Goal: Task Accomplishment & Management: Complete application form

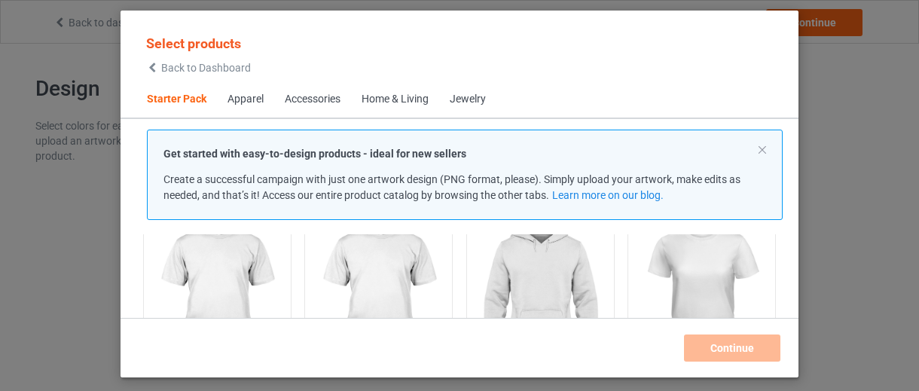
scroll to position [129, 0]
click at [759, 148] on button at bounding box center [762, 150] width 8 height 8
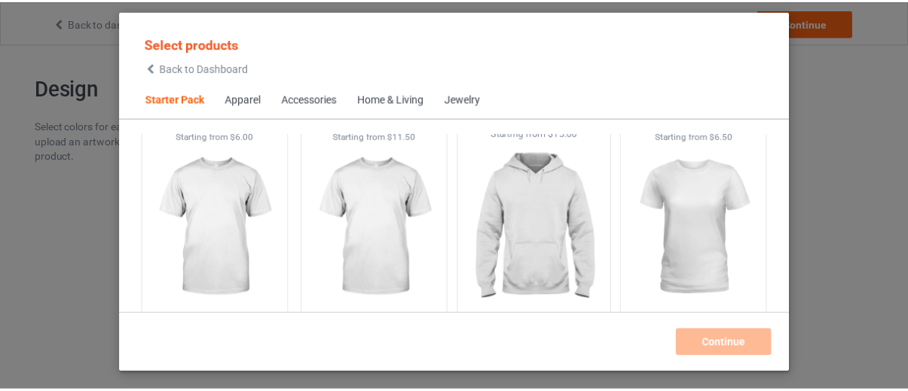
scroll to position [130, 0]
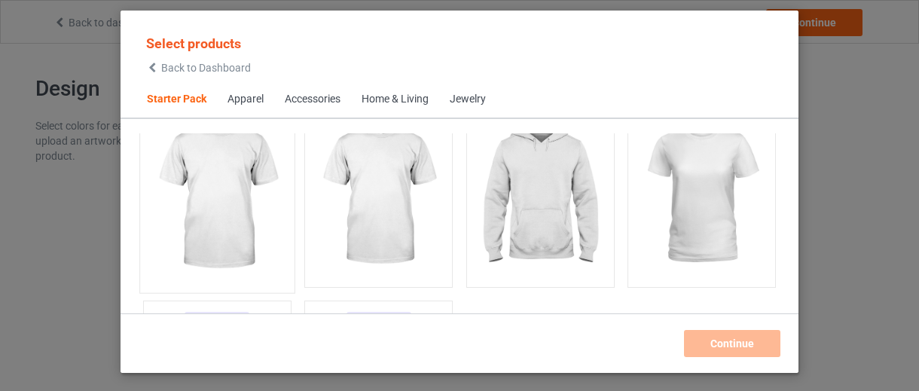
click at [216, 220] on img at bounding box center [217, 196] width 142 height 177
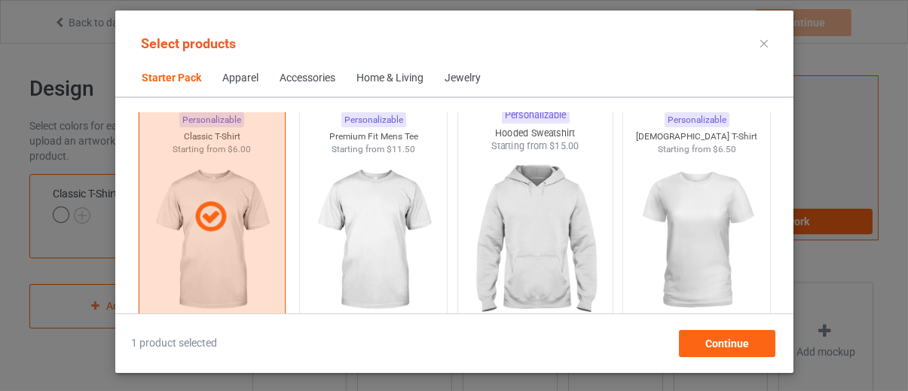
scroll to position [57, 0]
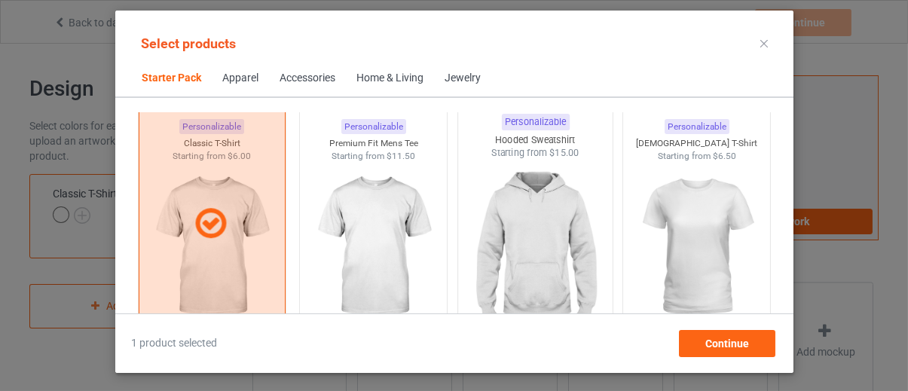
click at [539, 193] on img at bounding box center [535, 248] width 142 height 177
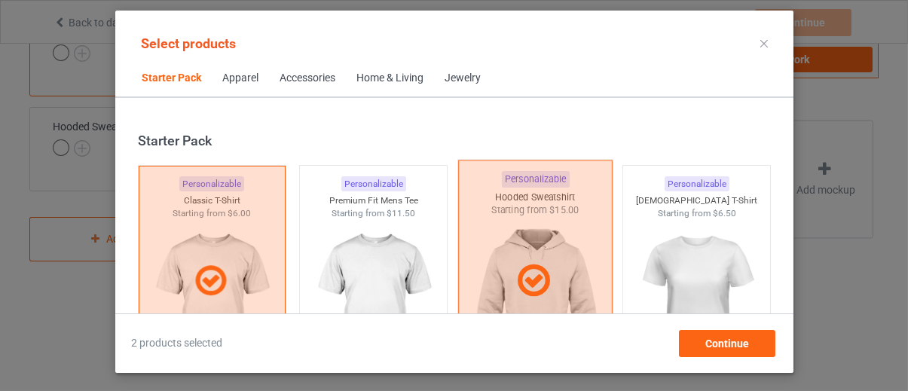
scroll to position [166, 0]
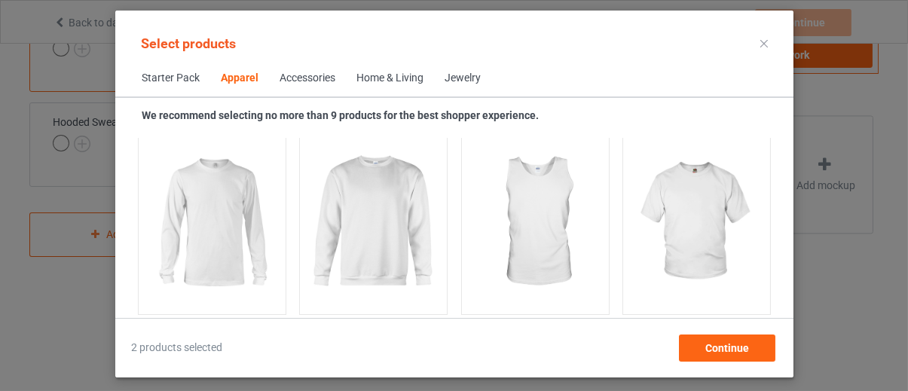
scroll to position [1136, 0]
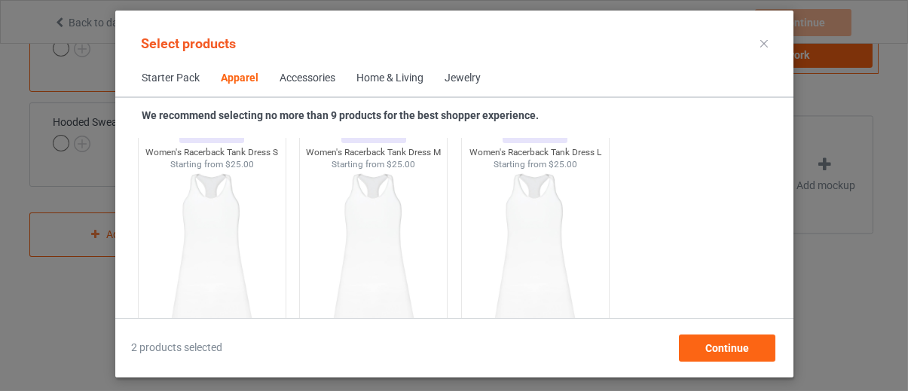
scroll to position [3048, 0]
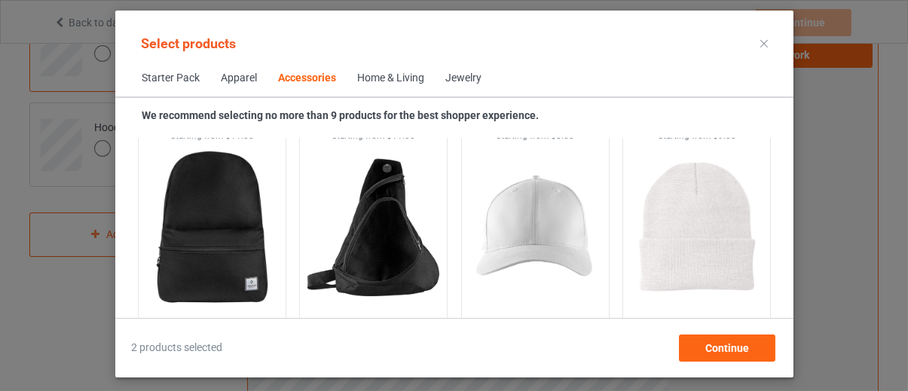
scroll to position [4369, 0]
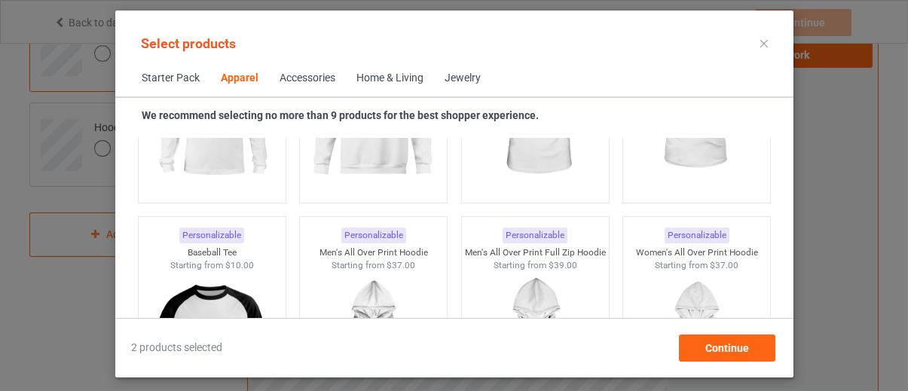
scroll to position [1115, 0]
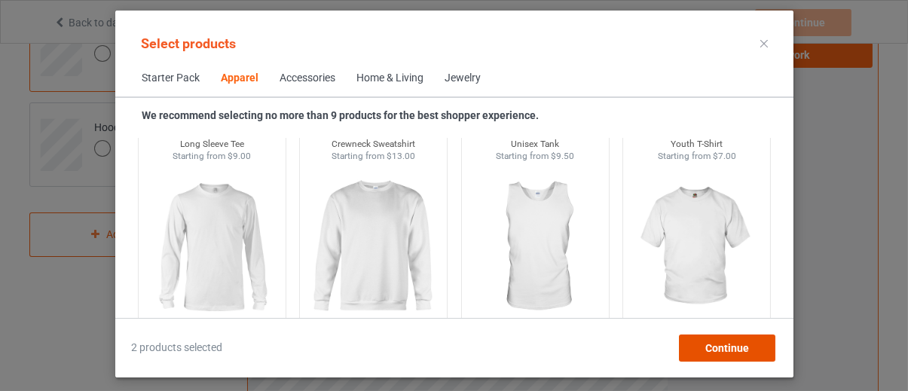
click at [715, 340] on div "Continue" at bounding box center [726, 347] width 96 height 27
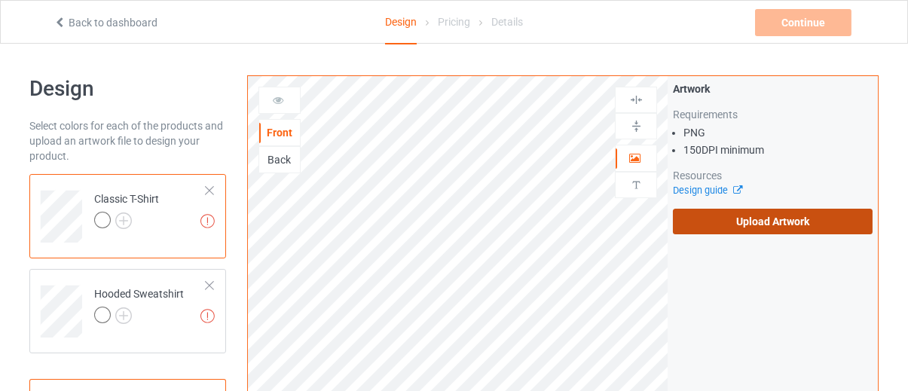
click at [704, 221] on label "Upload Artwork" at bounding box center [773, 222] width 200 height 26
click at [0, 0] on input "Upload Artwork" at bounding box center [0, 0] width 0 height 0
click at [742, 209] on label "Upload Artwork" at bounding box center [773, 222] width 200 height 26
click at [0, 0] on input "Upload Artwork" at bounding box center [0, 0] width 0 height 0
click at [719, 209] on label "Upload Artwork" at bounding box center [773, 222] width 200 height 26
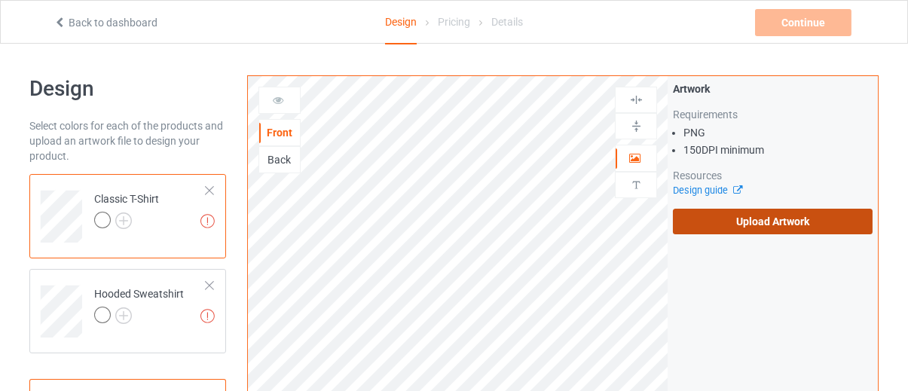
click at [0, 0] on input "Upload Artwork" at bounding box center [0, 0] width 0 height 0
click at [704, 214] on label "Upload Artwork" at bounding box center [773, 222] width 200 height 26
click at [0, 0] on input "Upload Artwork" at bounding box center [0, 0] width 0 height 0
click at [746, 218] on label "Upload Artwork" at bounding box center [773, 222] width 200 height 26
click at [0, 0] on input "Upload Artwork" at bounding box center [0, 0] width 0 height 0
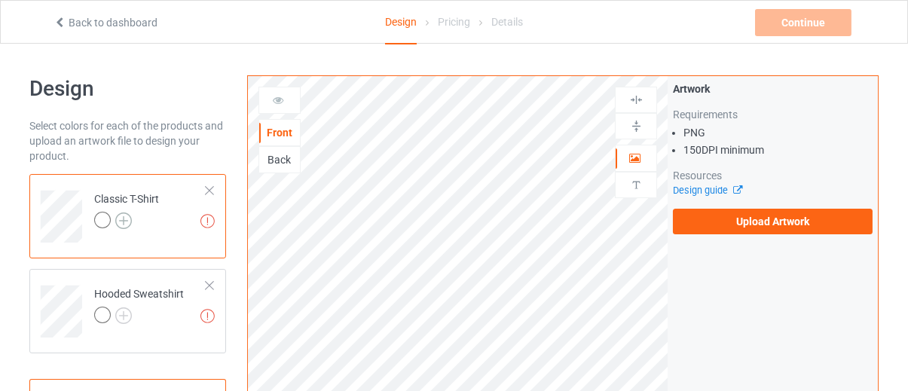
click at [118, 219] on img at bounding box center [123, 220] width 17 height 17
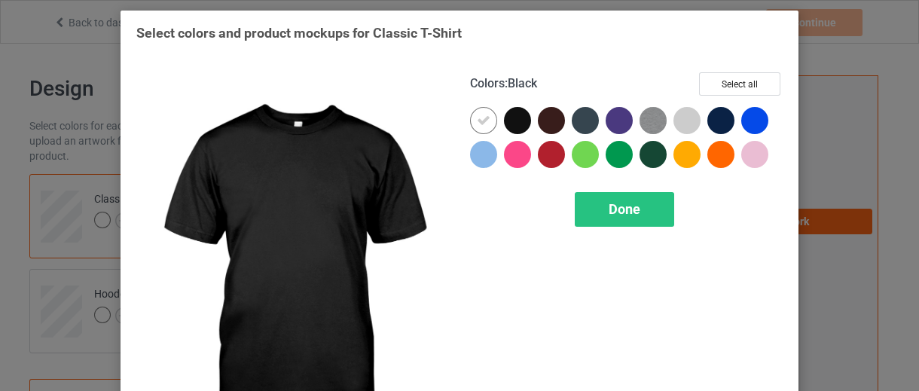
click at [514, 120] on div at bounding box center [517, 120] width 27 height 27
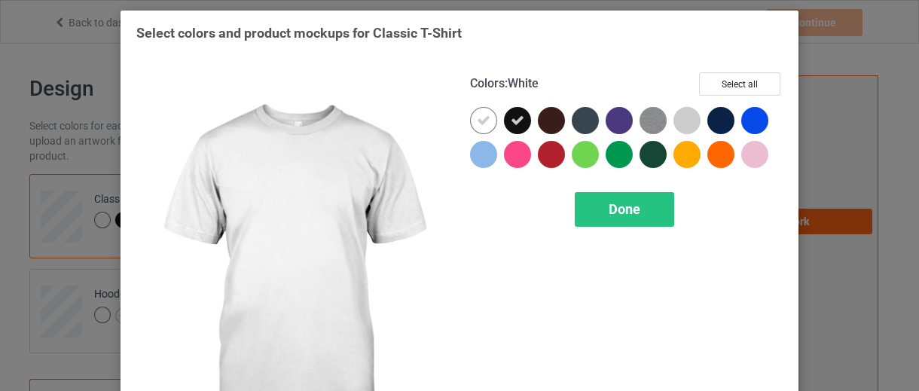
click at [484, 120] on div at bounding box center [483, 120] width 27 height 27
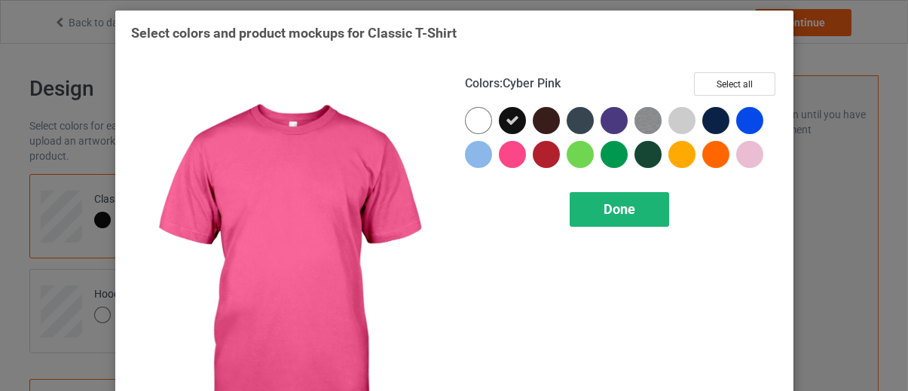
click at [624, 201] on span "Done" at bounding box center [619, 209] width 32 height 16
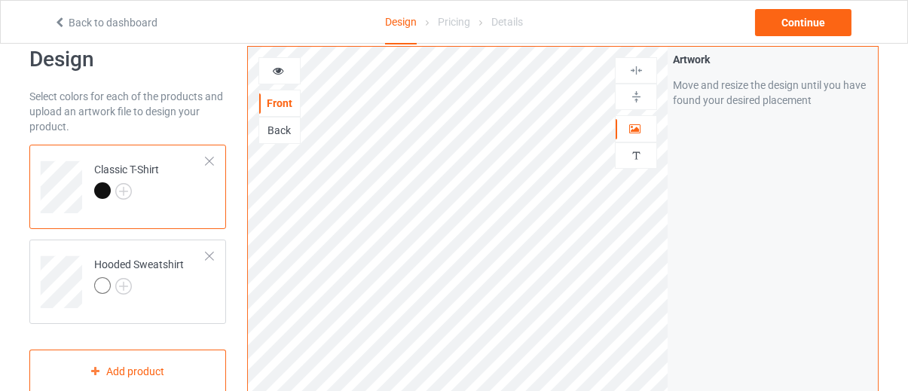
scroll to position [26, 0]
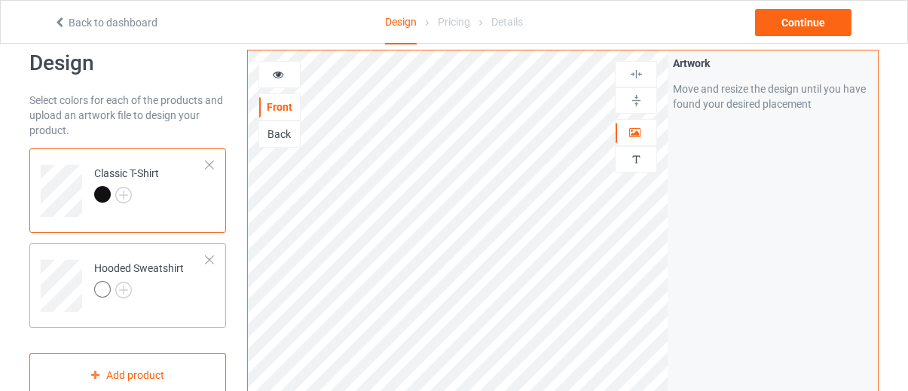
click at [118, 248] on div "Hooded Sweatshirt" at bounding box center [127, 285] width 197 height 84
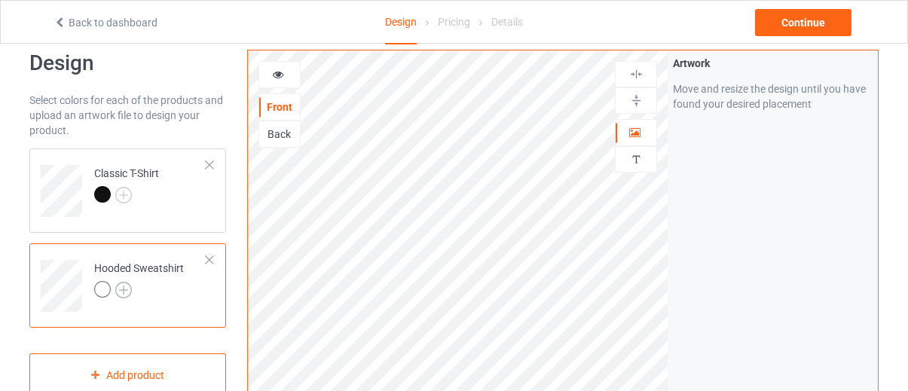
click at [118, 288] on img at bounding box center [123, 290] width 17 height 17
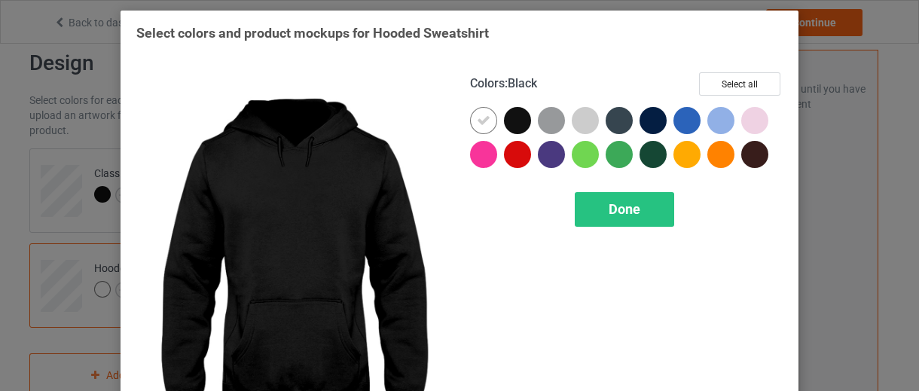
click at [514, 110] on div at bounding box center [517, 120] width 27 height 27
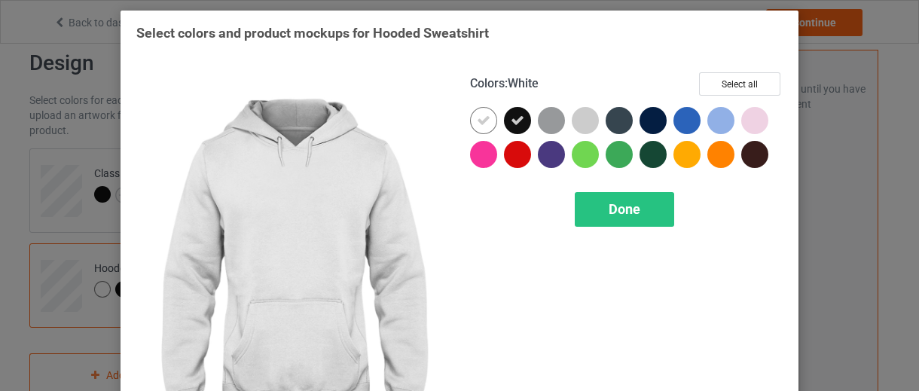
click at [477, 115] on icon at bounding box center [484, 121] width 14 height 14
click at [632, 214] on span "Done" at bounding box center [625, 209] width 32 height 16
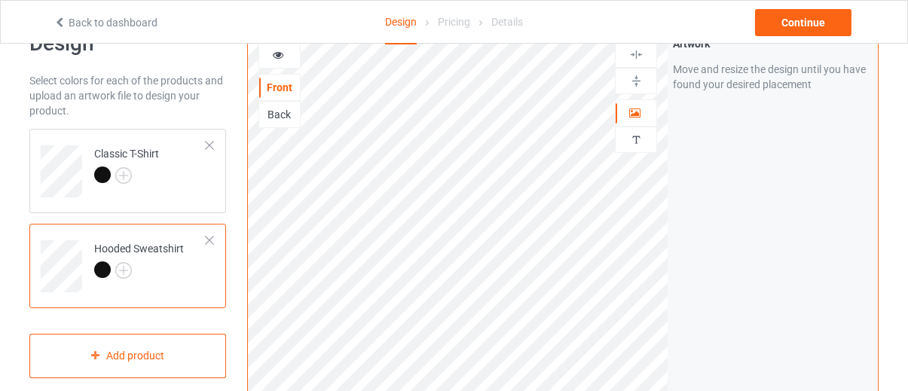
scroll to position [47, 0]
click at [642, 80] on div at bounding box center [635, 79] width 41 height 14
click at [640, 51] on img at bounding box center [636, 53] width 14 height 14
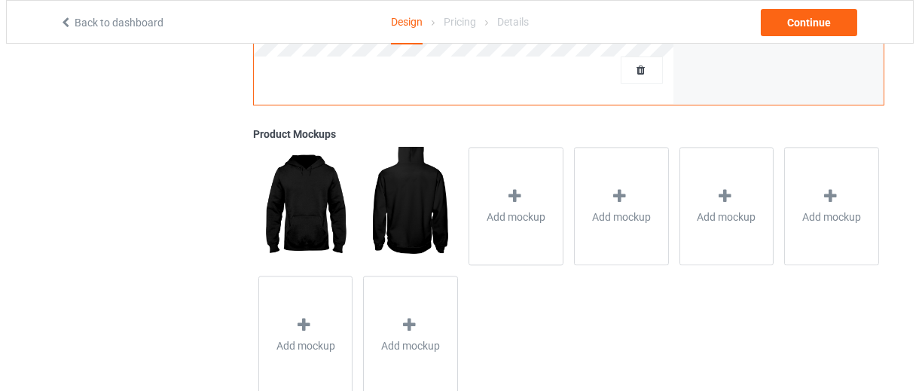
scroll to position [543, 0]
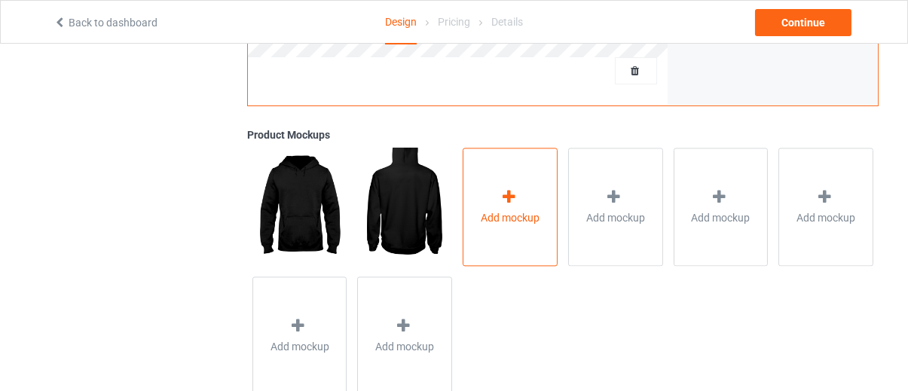
click at [525, 188] on div "Add mockup" at bounding box center [509, 207] width 95 height 118
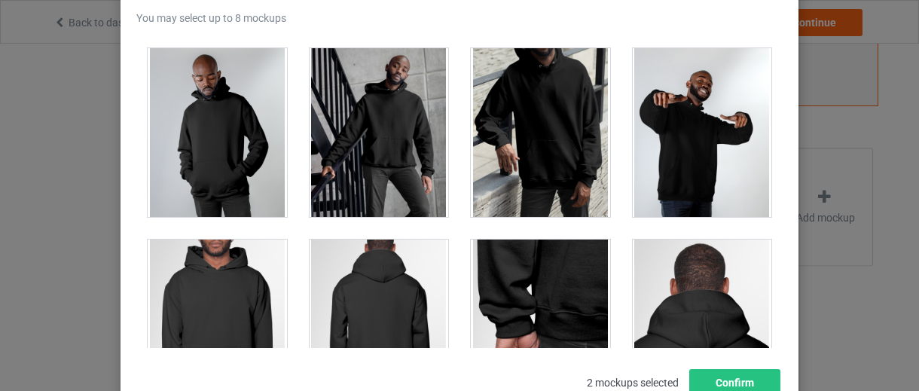
scroll to position [573, 0]
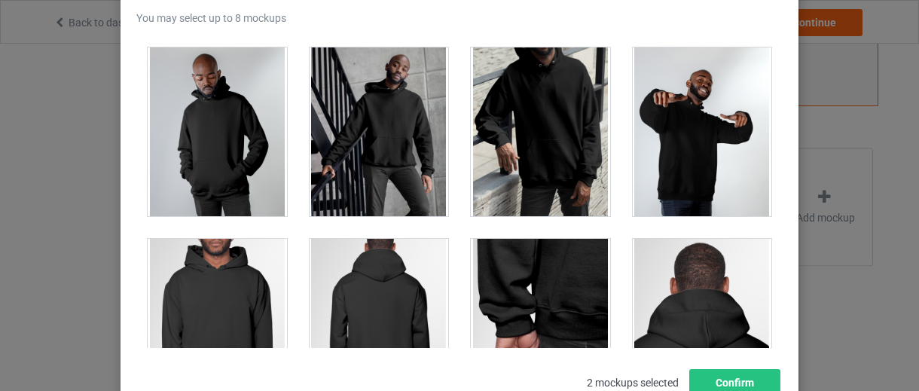
click at [688, 126] on div at bounding box center [702, 131] width 139 height 169
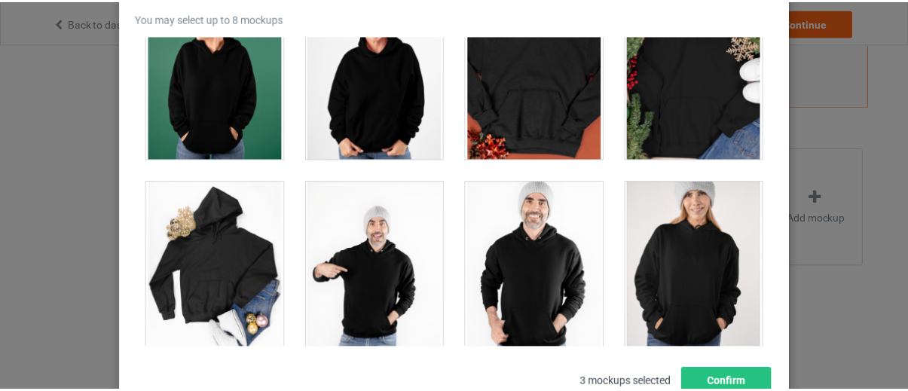
scroll to position [3118, 0]
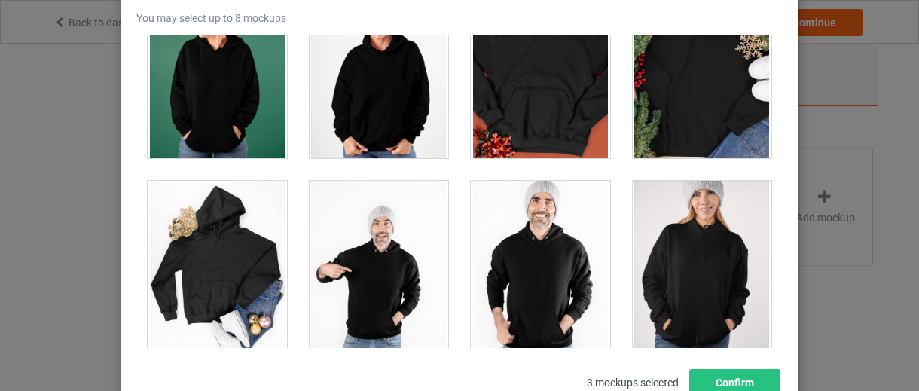
click at [389, 250] on div at bounding box center [379, 265] width 139 height 169
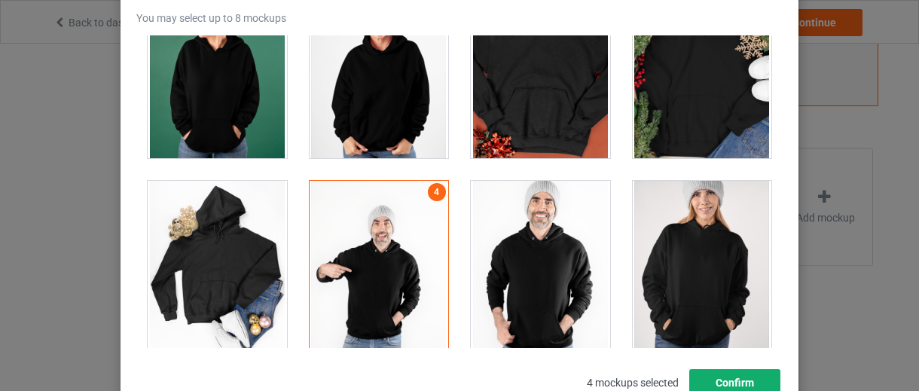
click at [721, 379] on button "Confirm" at bounding box center [734, 382] width 91 height 27
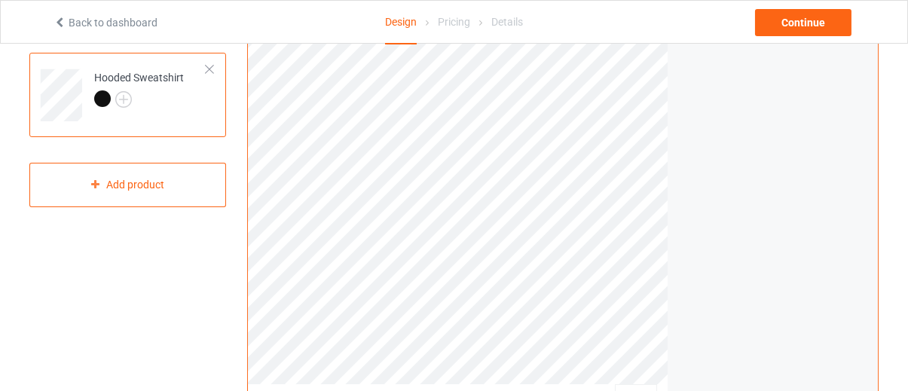
scroll to position [214, 0]
click at [185, 102] on td "Hooded Sweatshirt" at bounding box center [150, 92] width 129 height 63
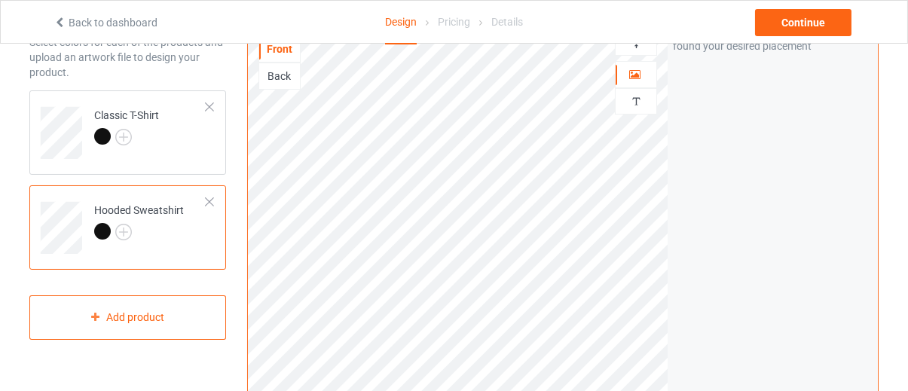
scroll to position [80, 0]
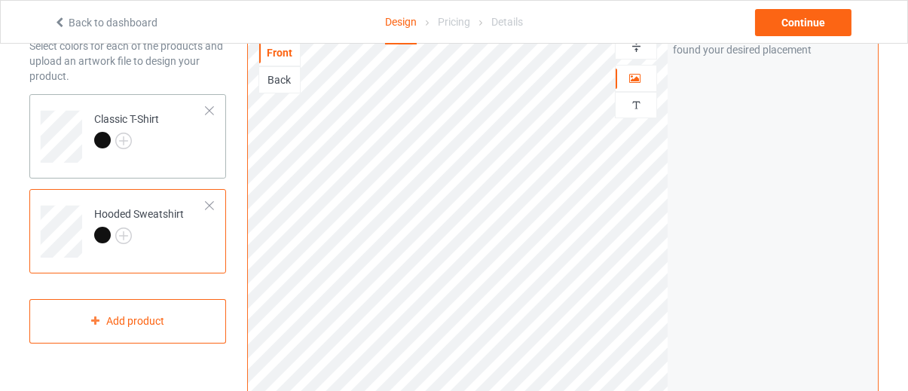
click at [164, 145] on td "Classic T-Shirt" at bounding box center [150, 131] width 129 height 63
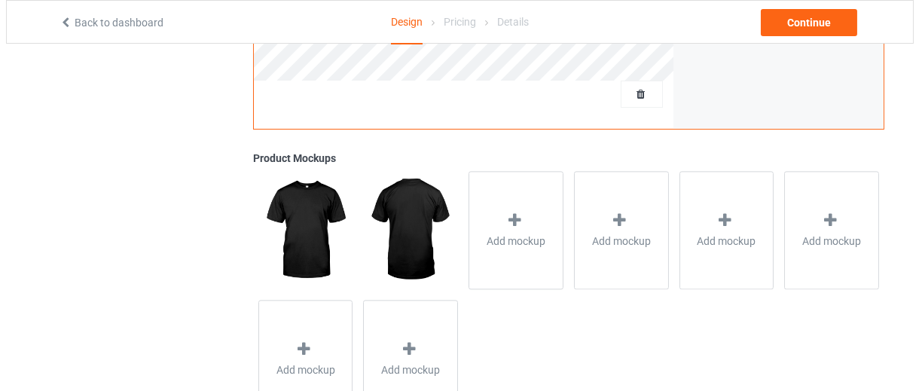
scroll to position [522, 0]
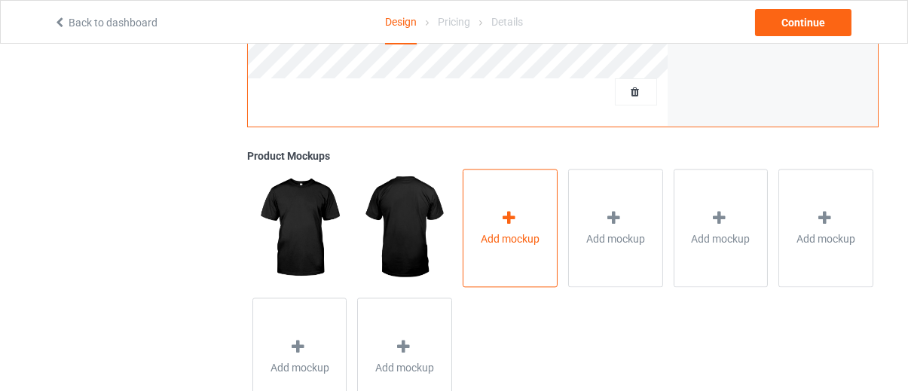
click at [527, 219] on div "Add mockup" at bounding box center [509, 228] width 95 height 118
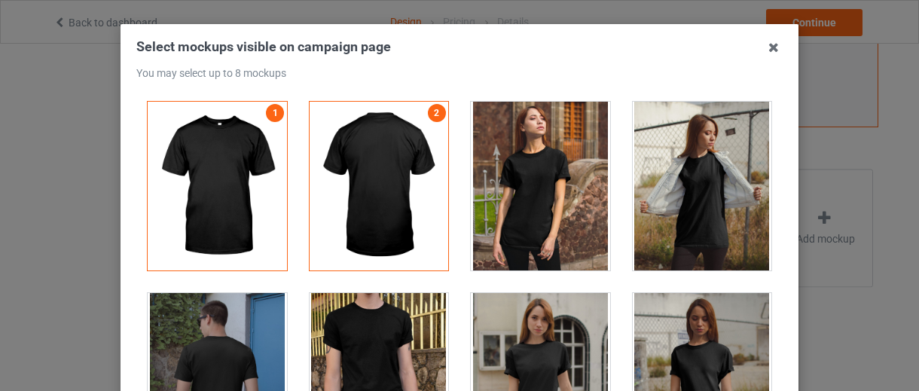
scroll to position [58, 0]
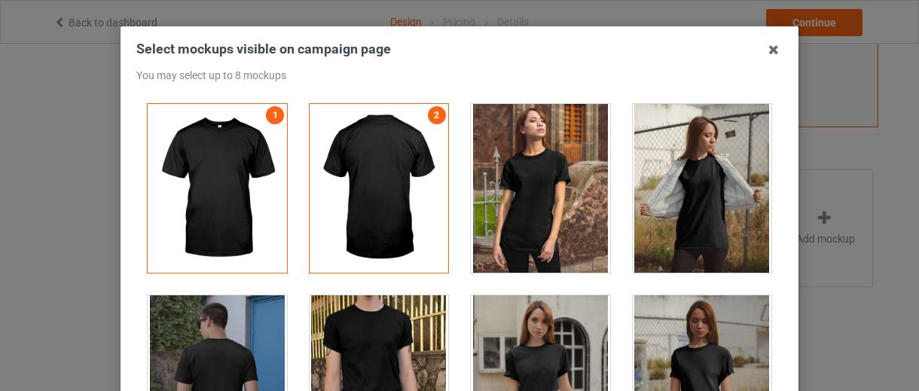
click at [530, 170] on div at bounding box center [540, 188] width 139 height 169
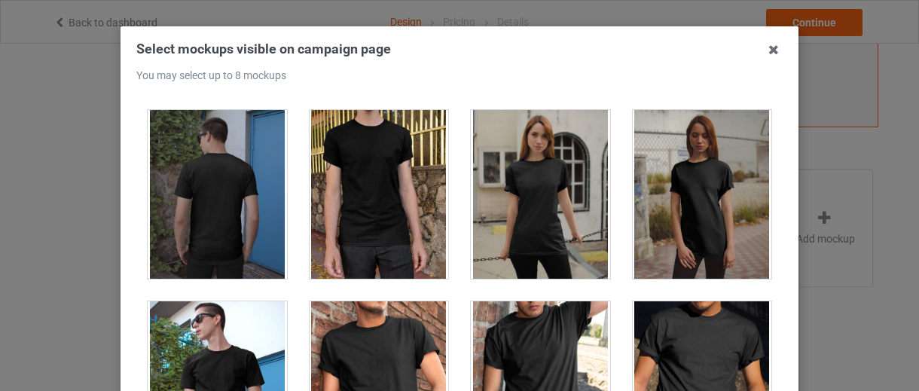
scroll to position [191, 0]
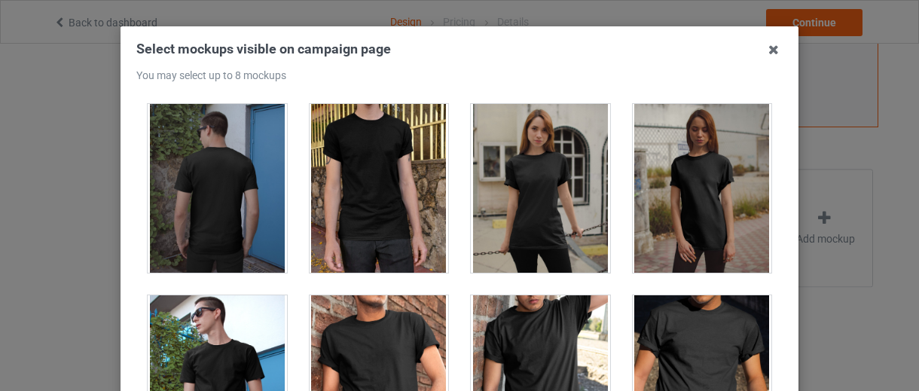
click at [664, 191] on div at bounding box center [702, 188] width 139 height 169
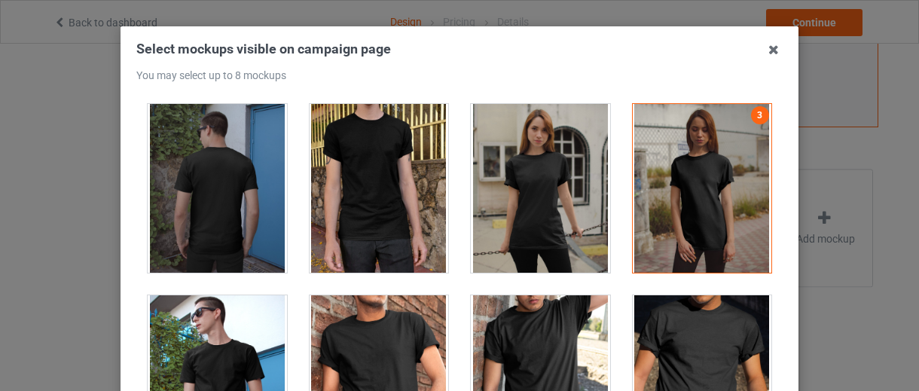
scroll to position [196, 0]
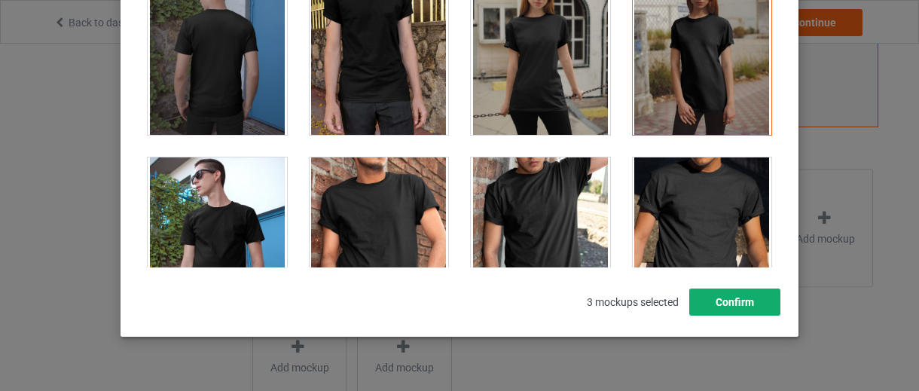
click at [711, 297] on button "Confirm" at bounding box center [734, 301] width 91 height 27
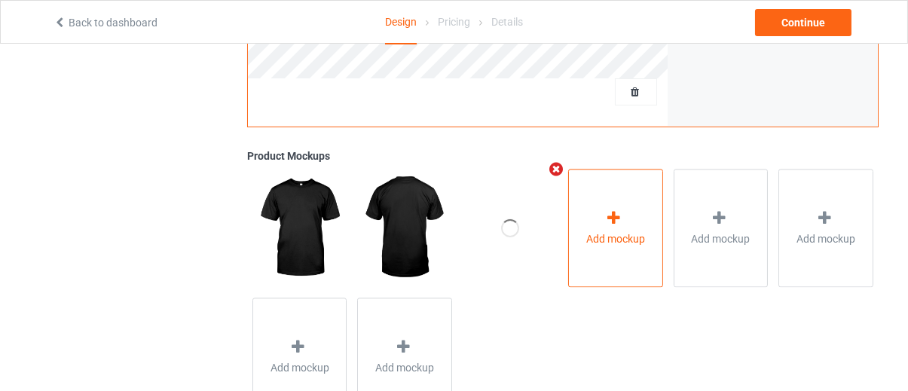
click at [646, 244] on div "Add mockup" at bounding box center [615, 228] width 95 height 118
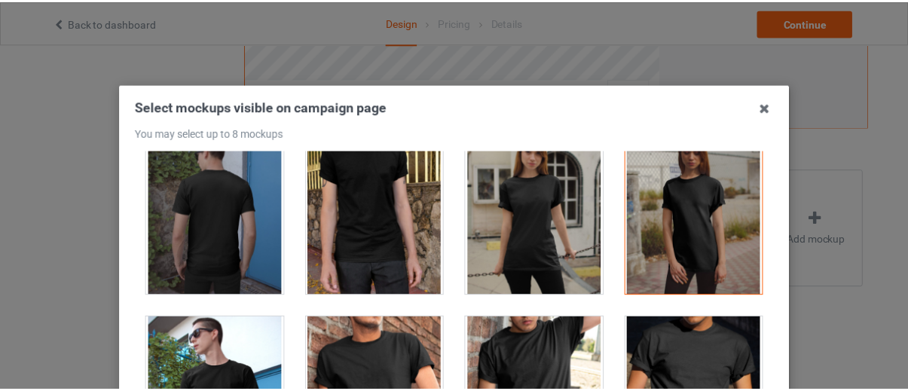
scroll to position [0, 0]
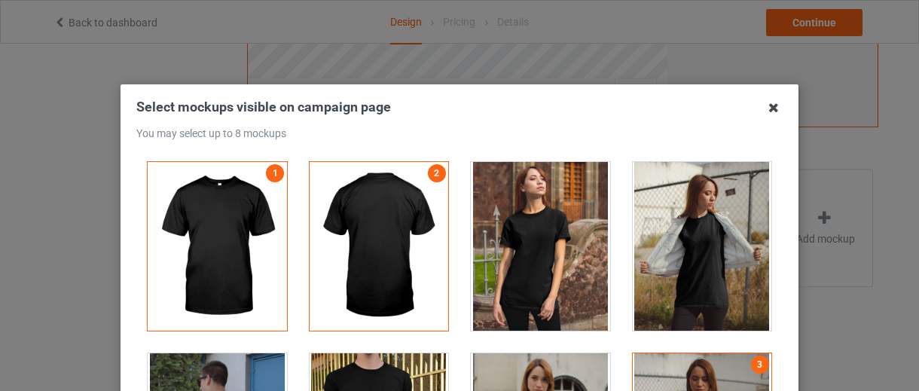
click at [768, 108] on icon at bounding box center [774, 108] width 24 height 24
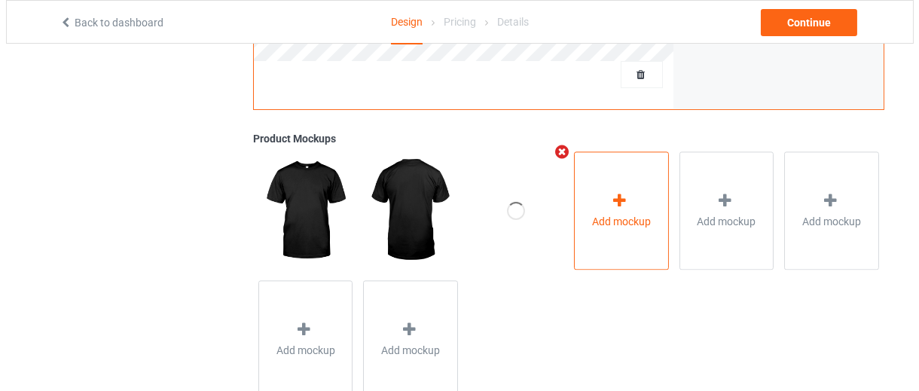
scroll to position [540, 0]
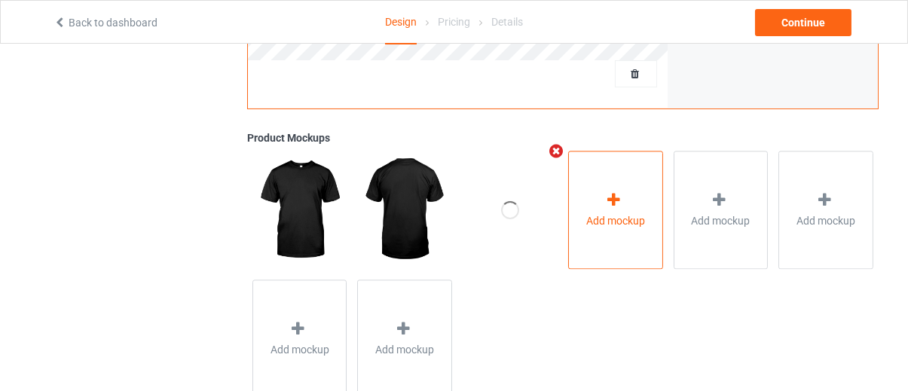
click at [597, 238] on div "Add mockup" at bounding box center [615, 210] width 95 height 118
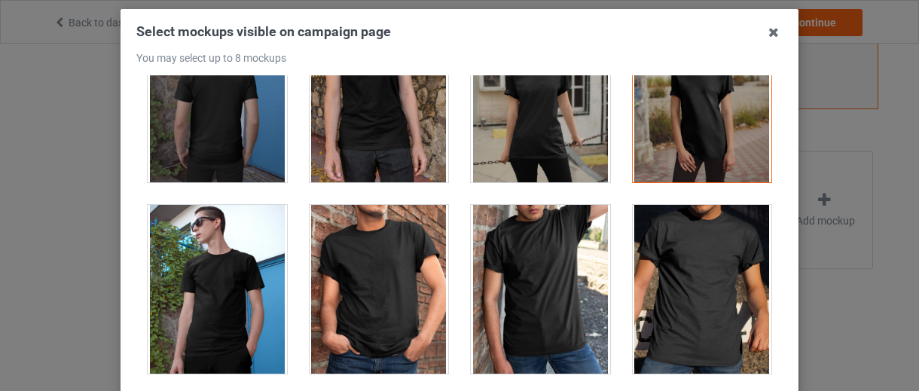
scroll to position [368, 0]
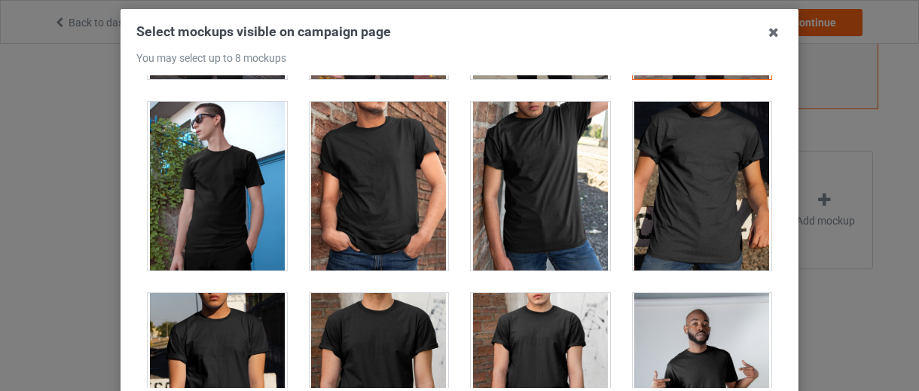
click at [548, 188] on div at bounding box center [540, 186] width 139 height 169
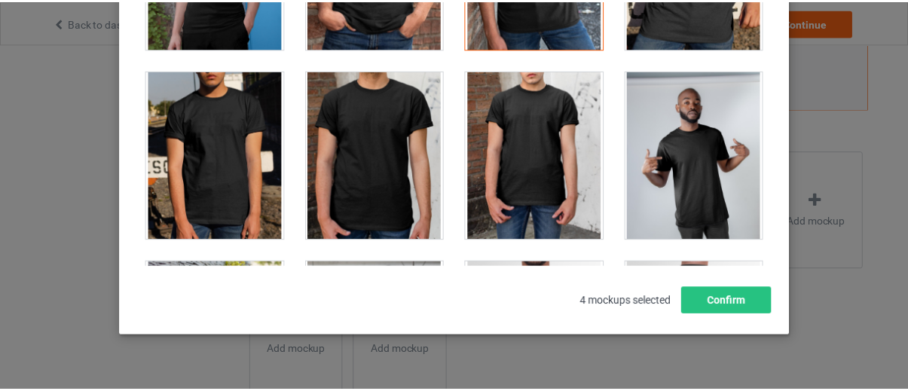
scroll to position [205, 0]
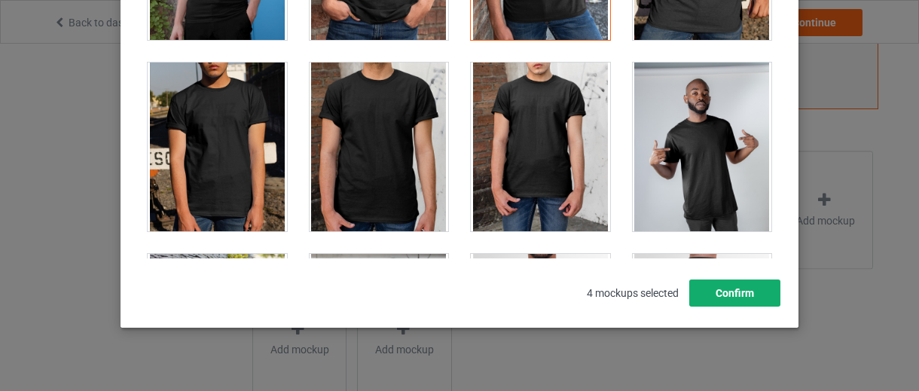
click at [748, 297] on button "Confirm" at bounding box center [734, 292] width 91 height 27
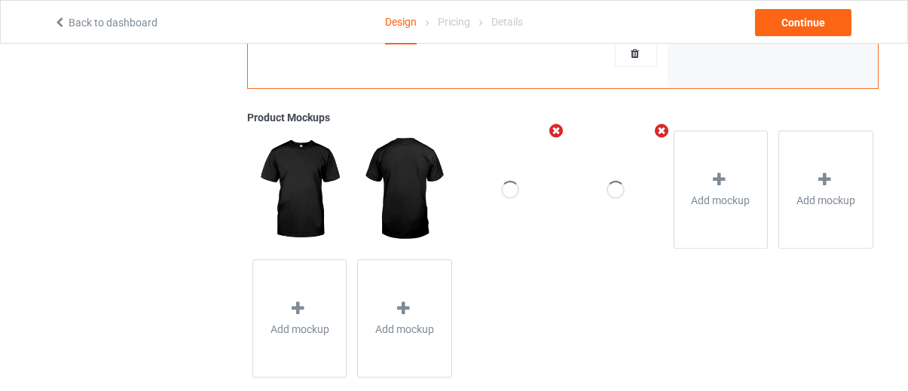
scroll to position [562, 0]
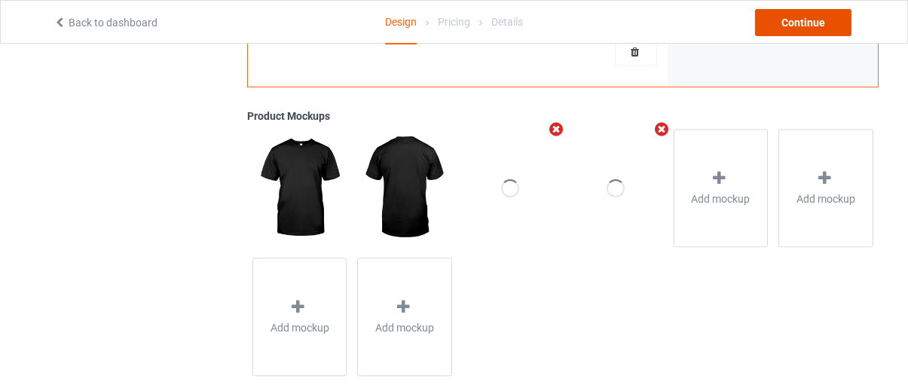
click at [818, 12] on div "Continue" at bounding box center [803, 22] width 96 height 27
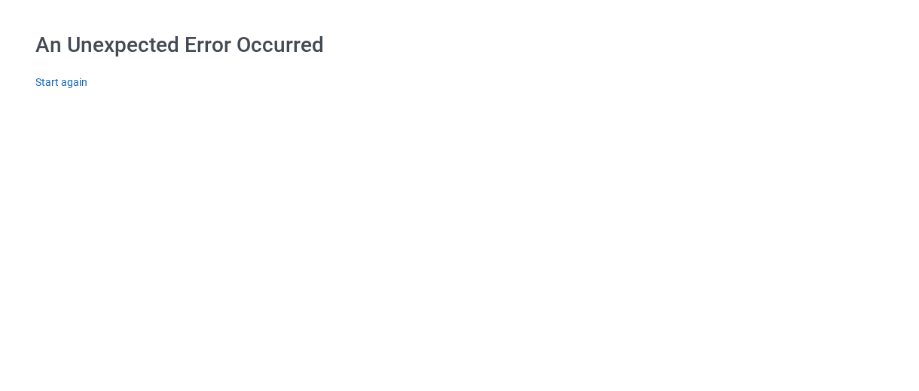
click at [53, 84] on link "Start again" at bounding box center [61, 82] width 52 height 12
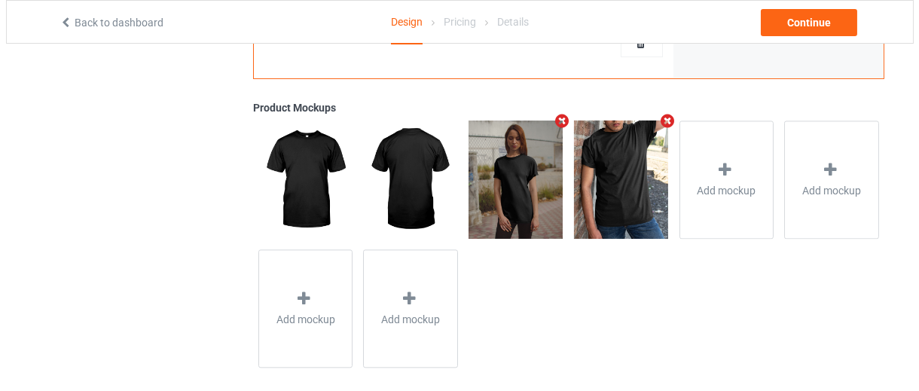
scroll to position [584, 0]
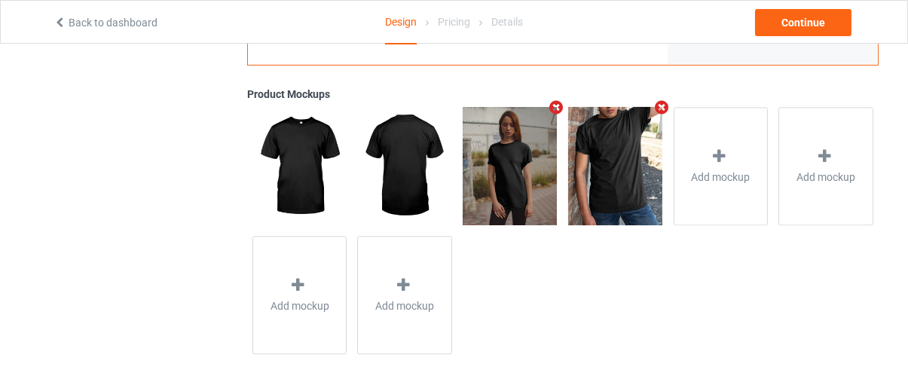
click at [557, 108] on icon "Remove mockup" at bounding box center [556, 107] width 19 height 16
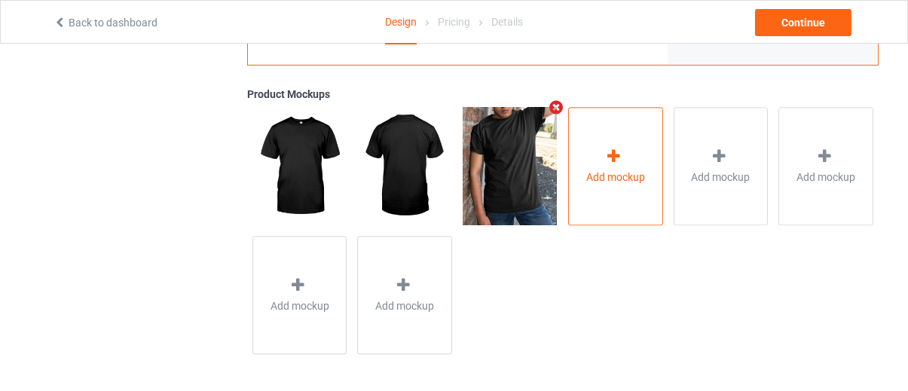
click at [604, 162] on div "Add mockup" at bounding box center [615, 166] width 95 height 118
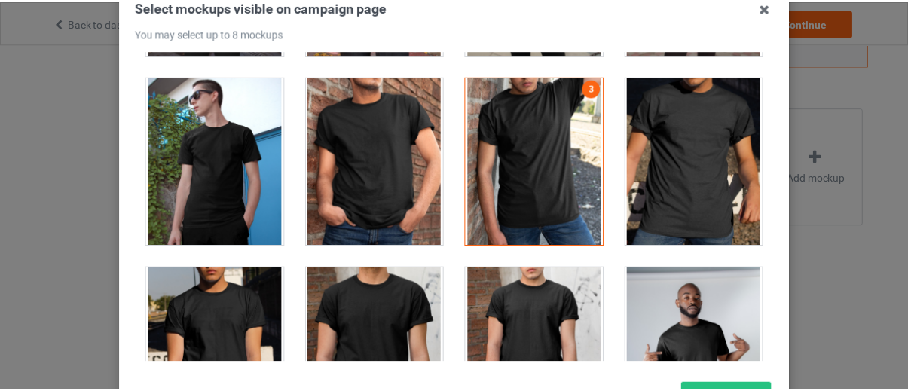
scroll to position [367, 0]
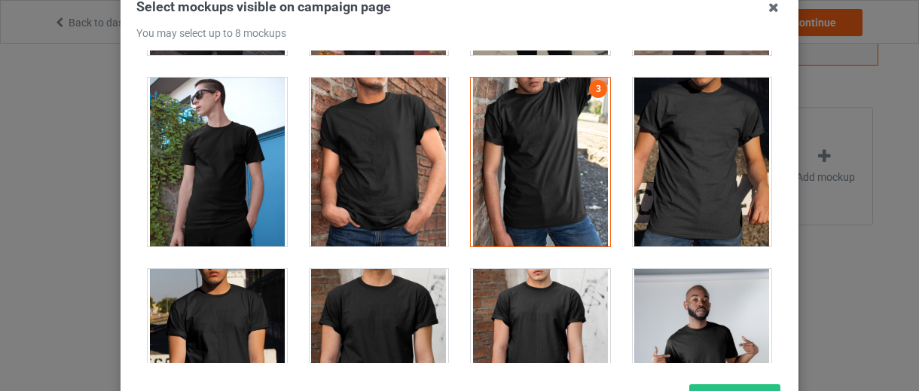
click at [207, 196] on div at bounding box center [217, 162] width 139 height 169
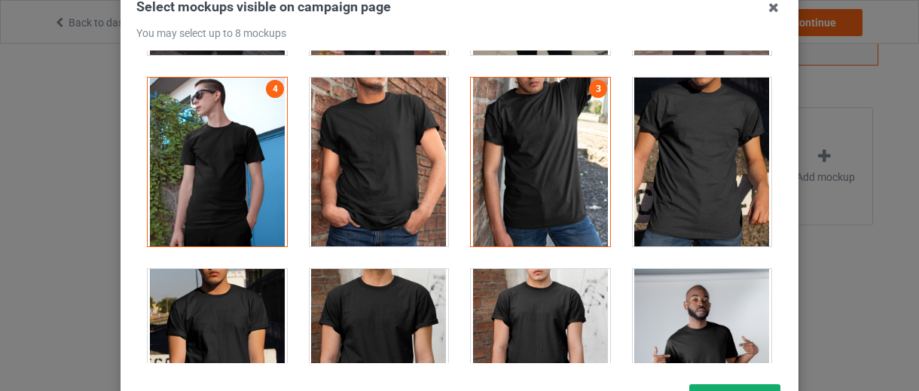
click at [721, 385] on button "Confirm" at bounding box center [734, 397] width 91 height 27
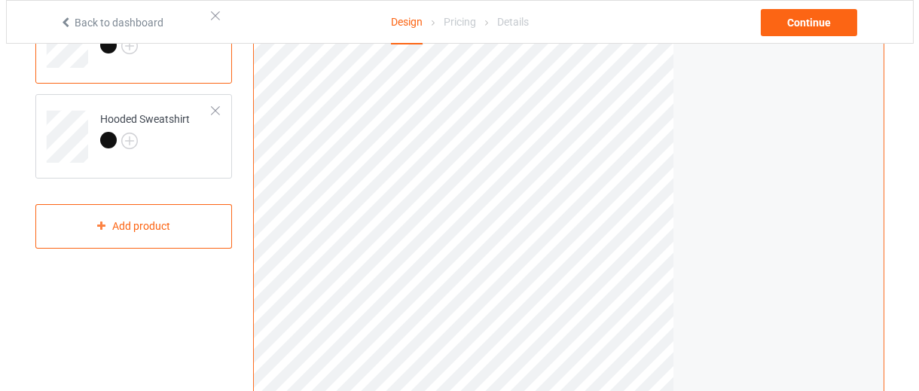
scroll to position [0, 0]
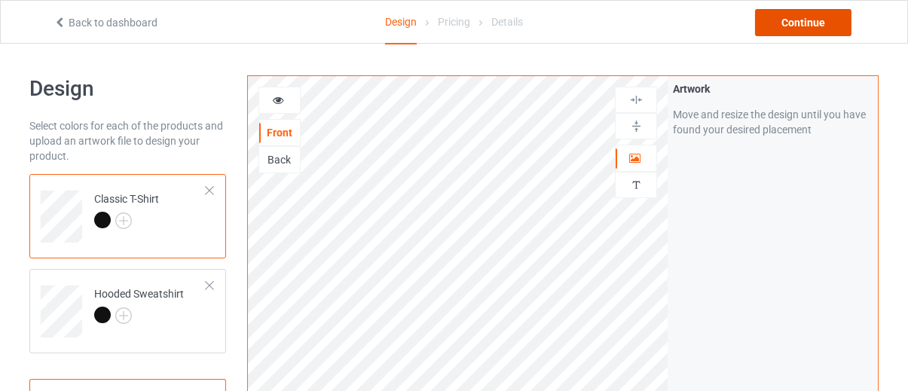
click at [815, 21] on div "Continue" at bounding box center [803, 22] width 96 height 27
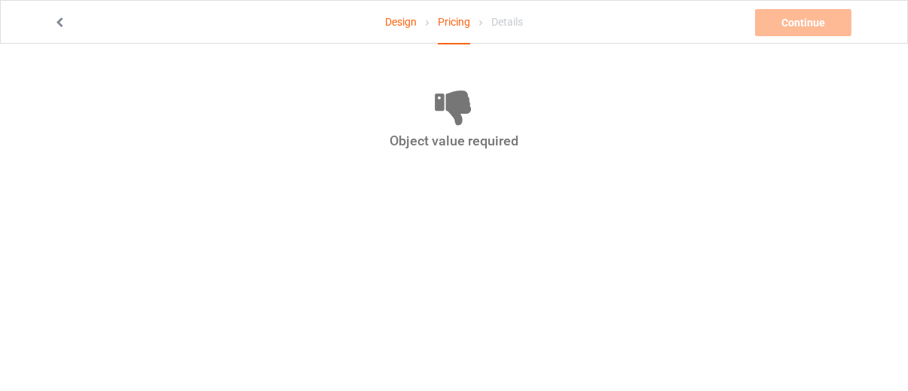
click at [63, 19] on icon at bounding box center [59, 20] width 13 height 11
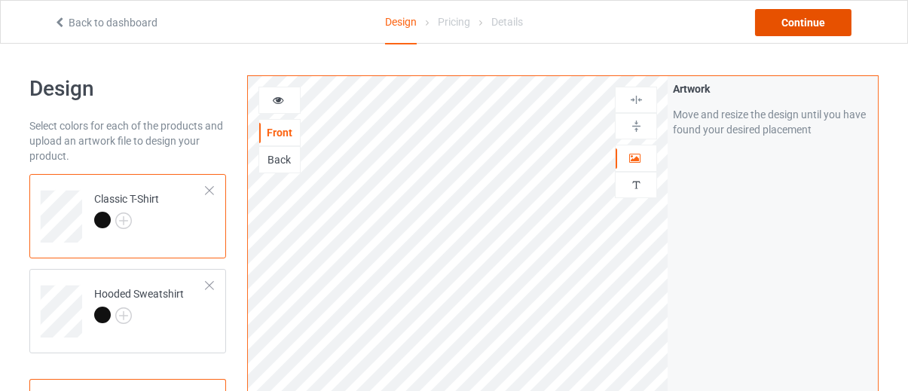
click at [796, 19] on div "Continue" at bounding box center [803, 22] width 96 height 27
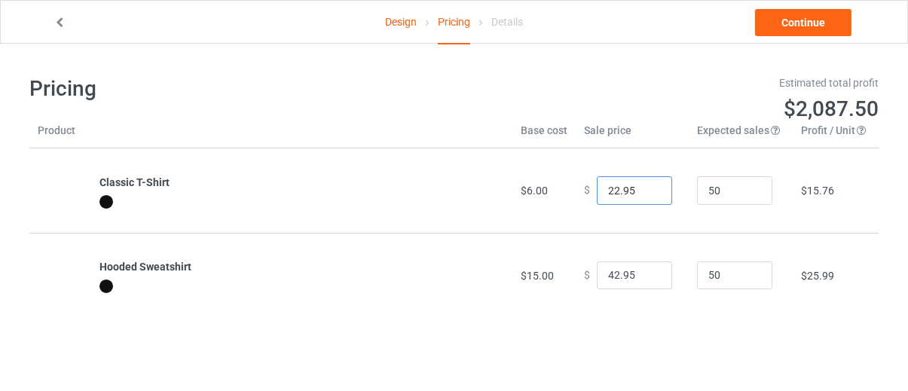
click at [623, 188] on input "22.95" at bounding box center [634, 190] width 75 height 29
click at [602, 191] on input "0.0" at bounding box center [634, 190] width 75 height 29
type input "19.00"
click at [627, 273] on input "42.95" at bounding box center [634, 275] width 75 height 29
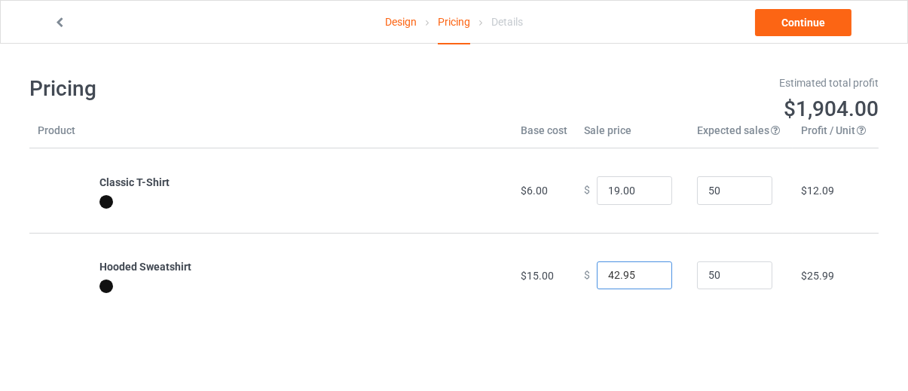
click at [627, 273] on input "42.95" at bounding box center [634, 275] width 75 height 29
type input "29.00"
click at [814, 14] on link "Continue" at bounding box center [803, 22] width 96 height 27
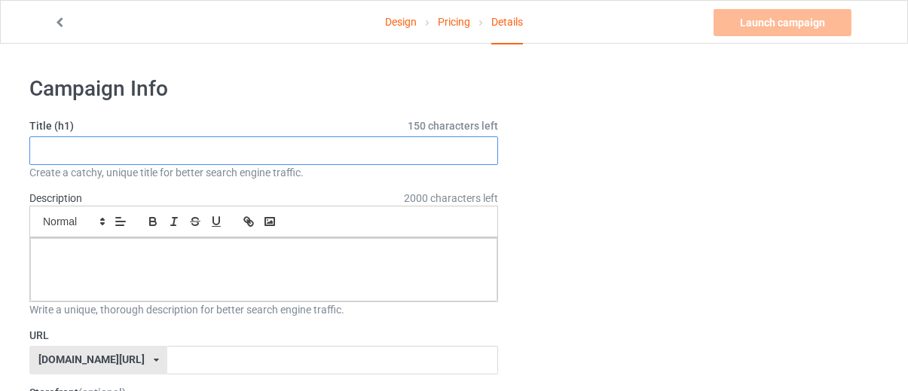
click at [249, 148] on input "text" at bounding box center [263, 150] width 469 height 29
type input "N"
type input "n"
click at [124, 154] on input "Not financial advice but .." at bounding box center [263, 150] width 469 height 29
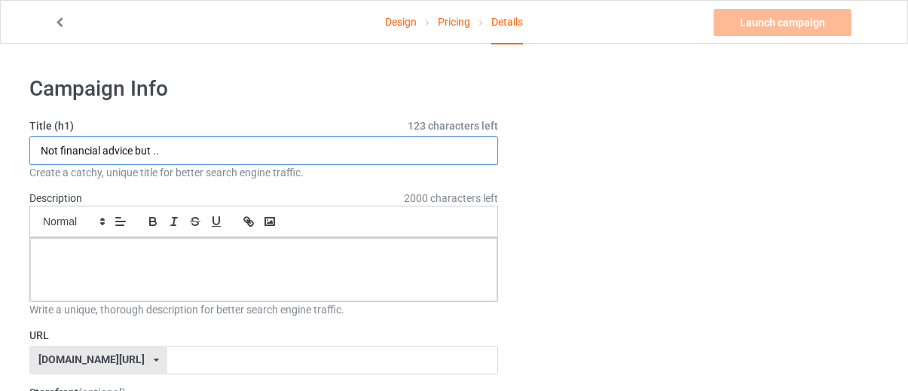
click at [124, 154] on input "Not financial advice but .." at bounding box center [263, 150] width 469 height 29
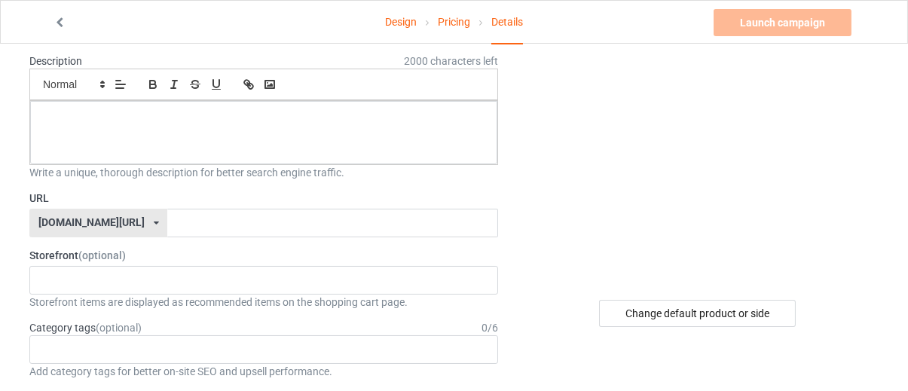
scroll to position [139, 0]
type input "Not financial advice but .."
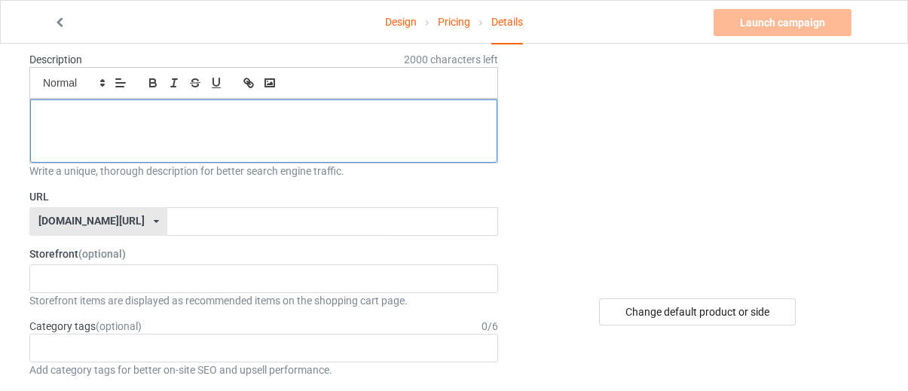
click at [112, 127] on div at bounding box center [263, 130] width 467 height 63
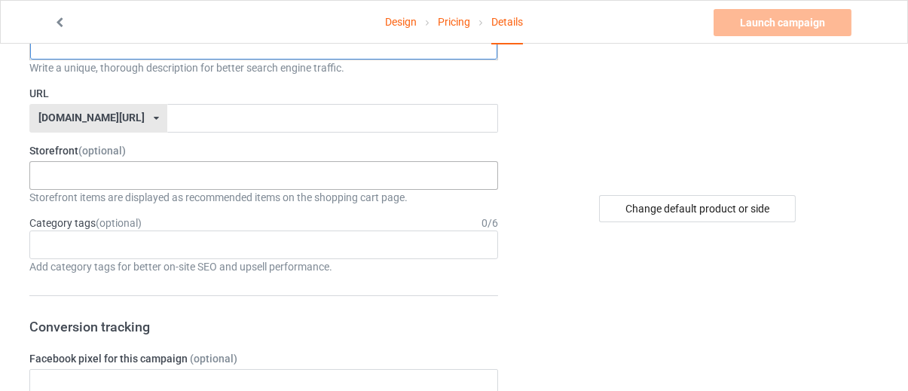
scroll to position [239, 0]
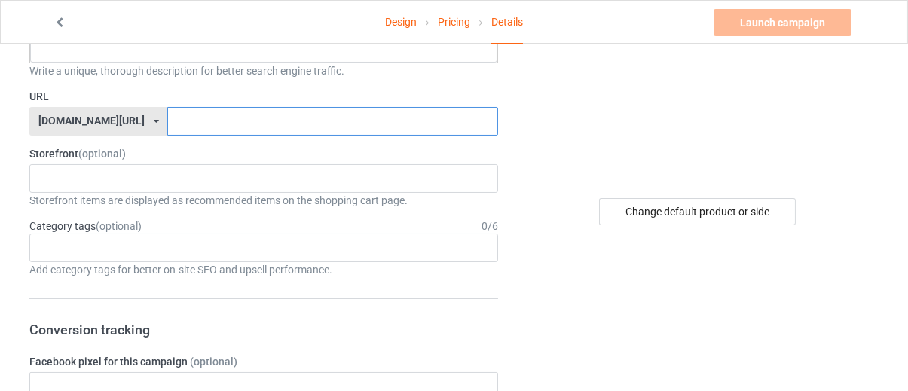
click at [167, 119] on input "text" at bounding box center [332, 121] width 330 height 29
paste input "Not financial advice but .."
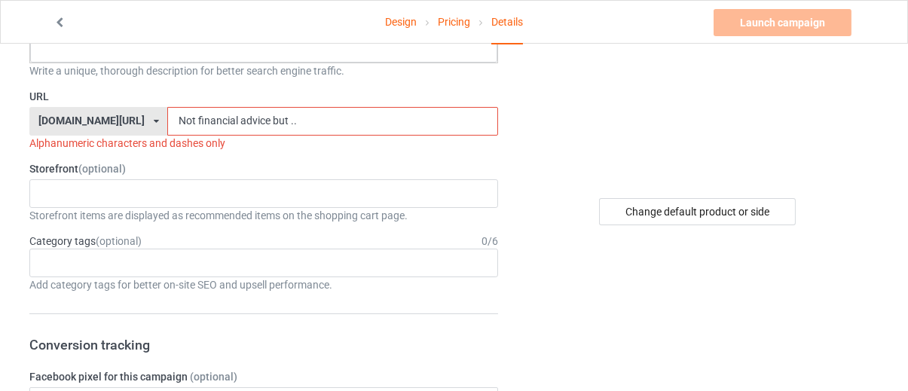
drag, startPoint x: 258, startPoint y: 119, endPoint x: 196, endPoint y: 120, distance: 61.8
click at [196, 120] on input "Not financial advice but .." at bounding box center [332, 121] width 330 height 29
click at [167, 119] on input "Not financial" at bounding box center [332, 121] width 330 height 29
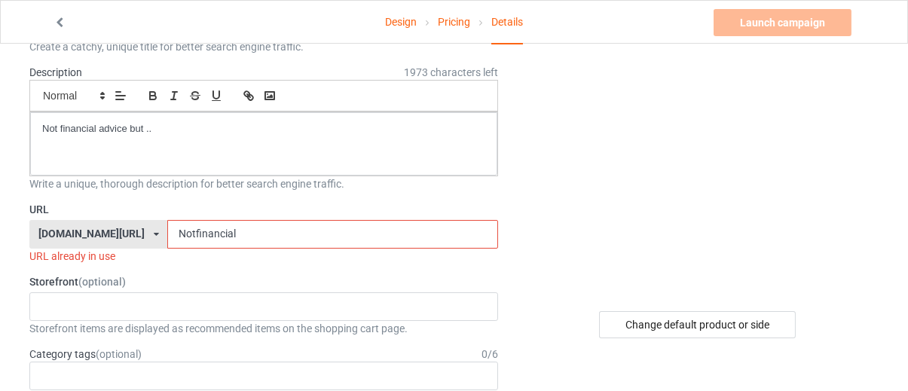
scroll to position [128, 0]
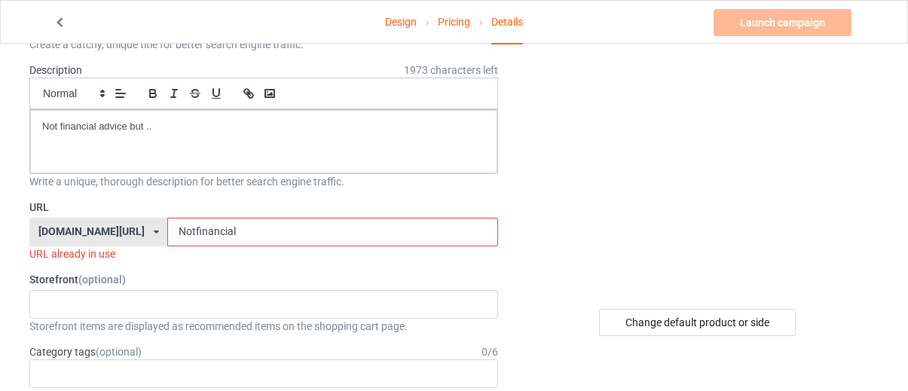
click at [225, 236] on input "Notfinancial" at bounding box center [332, 232] width 330 height 29
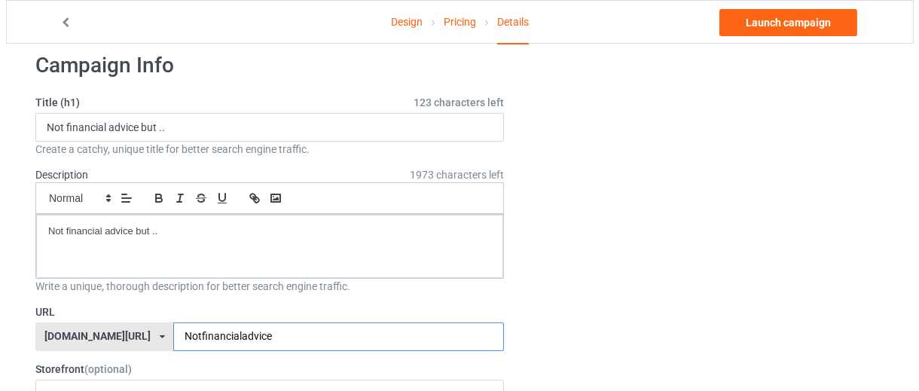
scroll to position [0, 0]
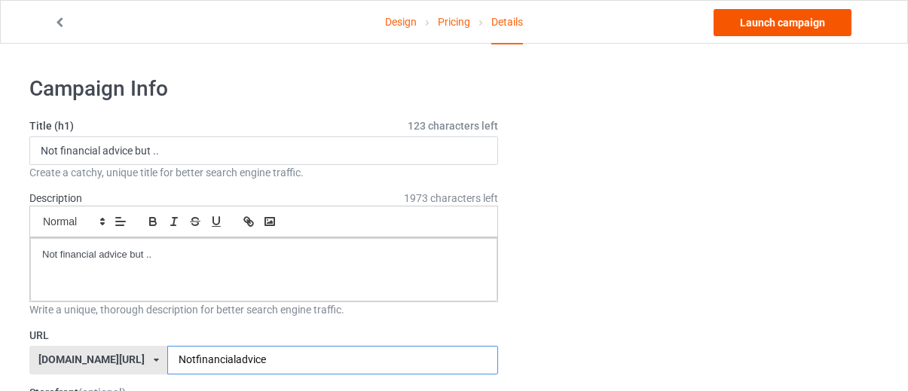
type input "Notfinancialadvice"
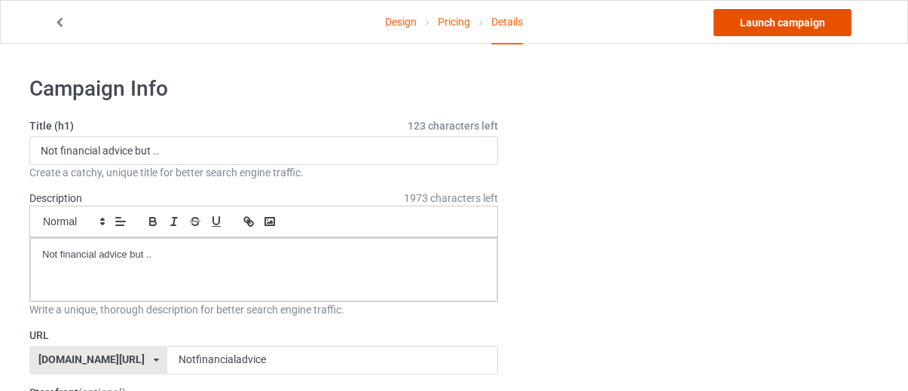
click at [797, 14] on link "Launch campaign" at bounding box center [782, 22] width 138 height 27
